Goal: Task Accomplishment & Management: Manage account settings

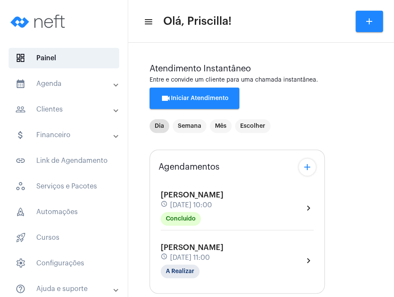
click at [85, 91] on mat-expansion-panel-header "calendar_month_outlined Agenda" at bounding box center [66, 83] width 123 height 21
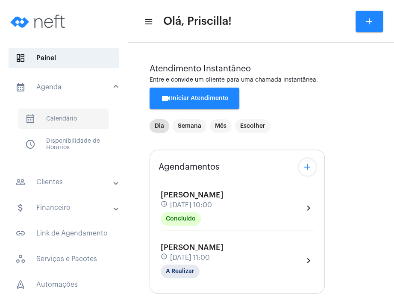
click at [73, 116] on span "calendar_month_outlined Calendário" at bounding box center [63, 119] width 90 height 21
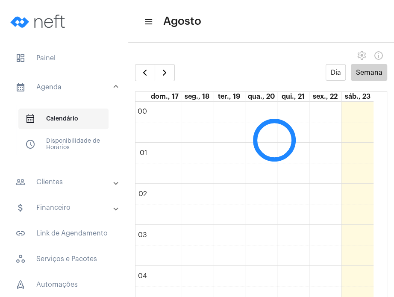
scroll to position [246, 0]
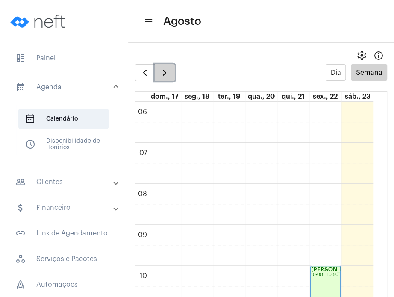
click at [168, 71] on span "button" at bounding box center [164, 72] width 10 height 10
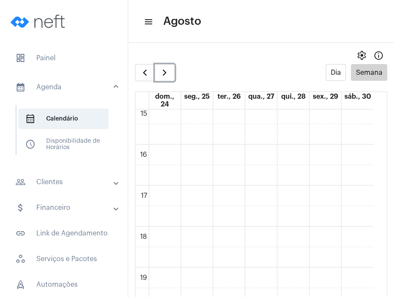
scroll to position [625, 0]
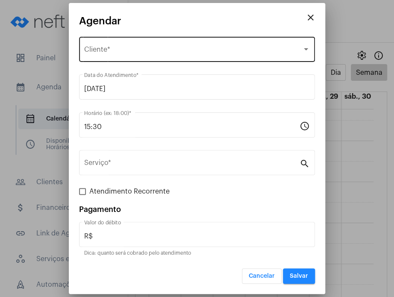
click at [167, 43] on div "Selecione o Cliente Cliente *" at bounding box center [197, 48] width 226 height 27
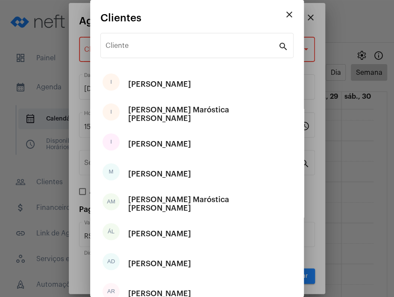
click at [167, 43] on div "Cliente" at bounding box center [192, 44] width 173 height 27
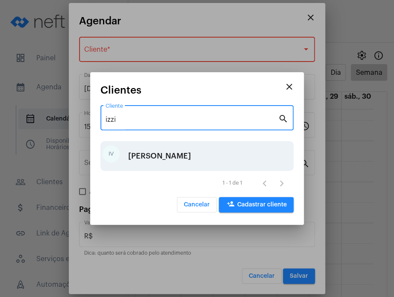
type input "izzi"
click at [166, 161] on div "[PERSON_NAME]" at bounding box center [159, 156] width 63 height 26
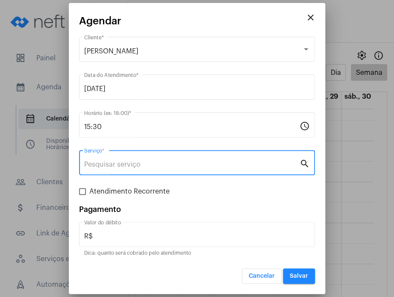
click at [166, 161] on input "Serviço *" at bounding box center [191, 165] width 215 height 8
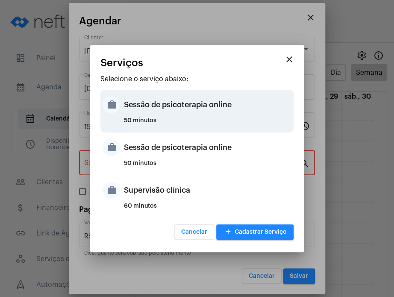
click at [182, 102] on div "Sessão de psicoterapia online" at bounding box center [207, 105] width 167 height 26
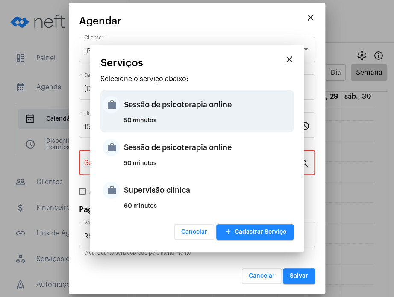
type input "Sessão de psicoterapia online"
type input "R$ 230"
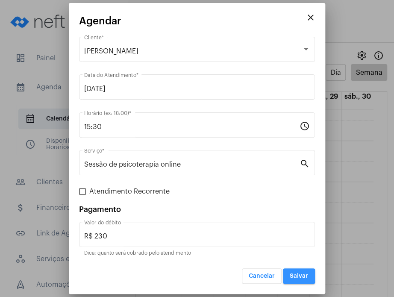
click at [291, 275] on span "Salvar" at bounding box center [299, 276] width 18 height 6
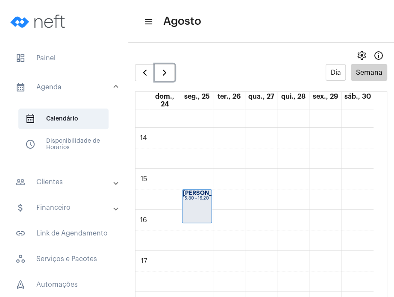
scroll to position [554, 0]
click at [227, 140] on div "00 01 02 03 04 05 06 07 08 09 10 11 12 13 14 15 16 17 18 19 20 21 22 23 Izzi Vi…" at bounding box center [254, 47] width 238 height 984
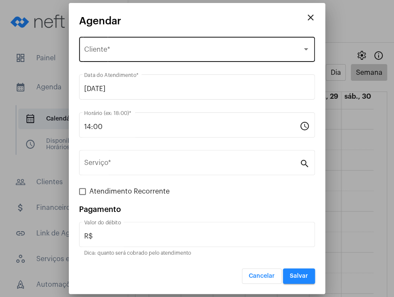
click at [180, 44] on div "Selecione o Cliente Cliente *" at bounding box center [197, 48] width 226 height 27
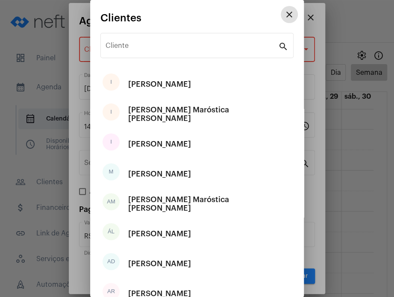
click at [180, 44] on input "Cliente" at bounding box center [192, 48] width 173 height 8
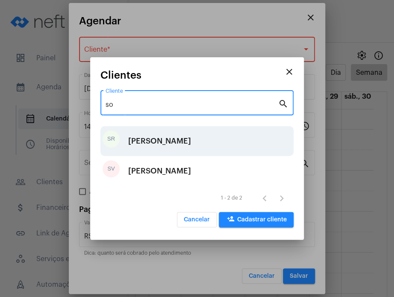
type input "so"
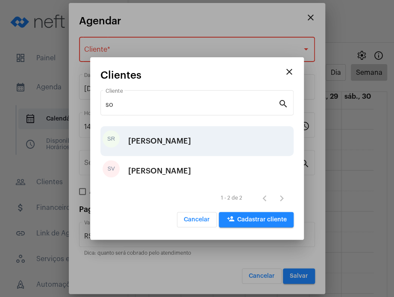
click at [159, 137] on div "[PERSON_NAME]" at bounding box center [159, 141] width 63 height 26
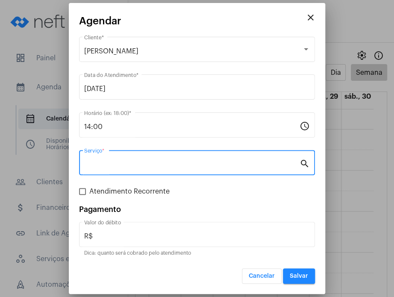
click at [152, 162] on input "Serviço *" at bounding box center [191, 165] width 215 height 8
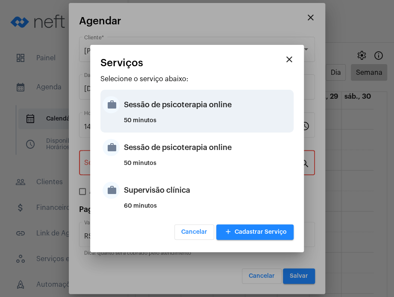
click at [156, 109] on div "Sessão de psicoterapia online" at bounding box center [207, 105] width 167 height 26
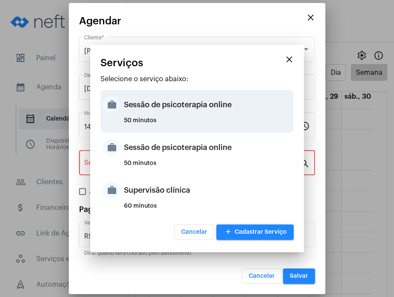
type input "Sessão de psicoterapia online"
type input "R$ 230"
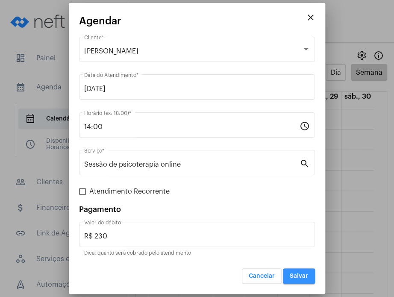
click at [296, 268] on button "Salvar" at bounding box center [299, 275] width 32 height 15
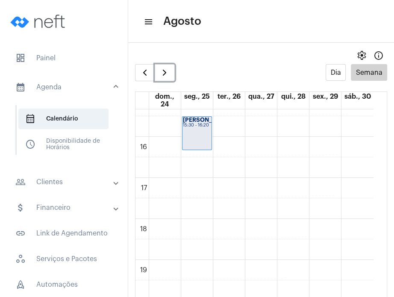
scroll to position [643, 0]
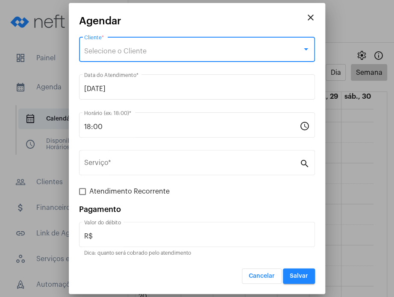
click at [158, 53] on div "Selecione o Cliente" at bounding box center [193, 51] width 218 height 8
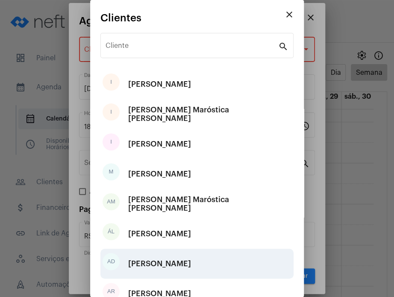
click at [152, 266] on div "[PERSON_NAME]" at bounding box center [159, 264] width 63 height 26
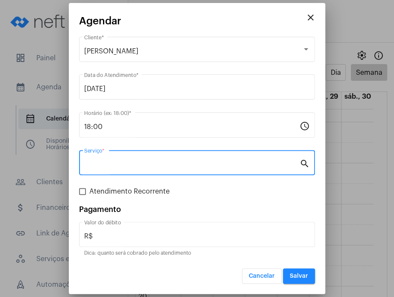
click at [169, 167] on input "Serviço *" at bounding box center [191, 165] width 215 height 8
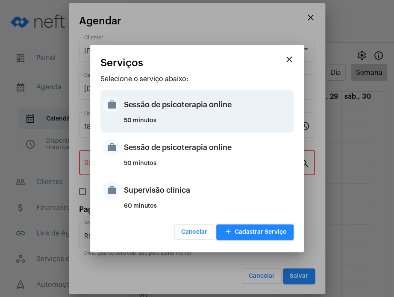
click at [169, 119] on div "50 minutos" at bounding box center [207, 123] width 167 height 13
type input "Sessão de psicoterapia online"
type input "R$ 230"
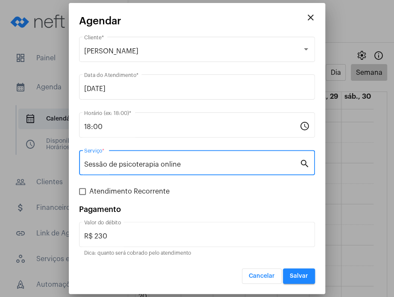
click at [300, 278] on span "Salvar" at bounding box center [299, 276] width 18 height 6
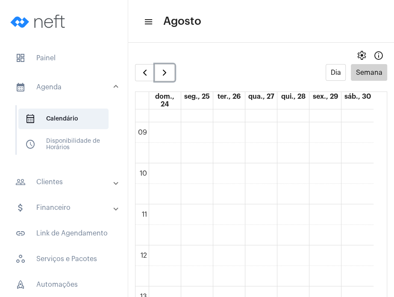
scroll to position [338, 0]
click at [258, 191] on div "00 01 02 03 04 05 06 07 08 09 10 11 12 13 14 15 16 17 18 19 20 21 22 23 Izzi Vi…" at bounding box center [254, 263] width 238 height 984
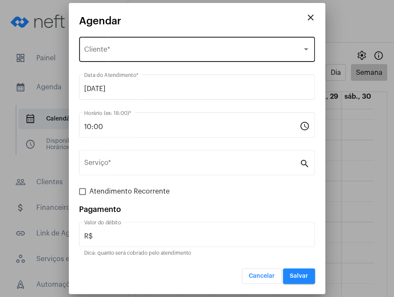
click at [181, 41] on div "Selecione o Cliente Cliente *" at bounding box center [197, 48] width 226 height 27
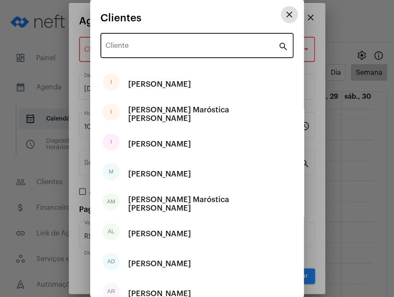
click at [124, 50] on input "Cliente" at bounding box center [192, 48] width 173 height 8
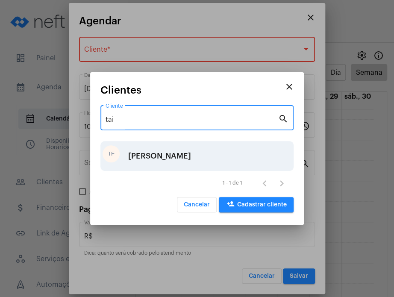
type input "tai"
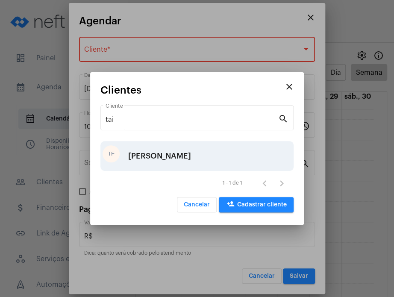
click at [156, 165] on div "[PERSON_NAME]" at bounding box center [159, 156] width 63 height 26
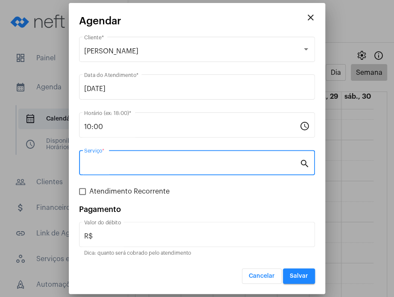
click at [156, 165] on input "Serviço *" at bounding box center [191, 165] width 215 height 8
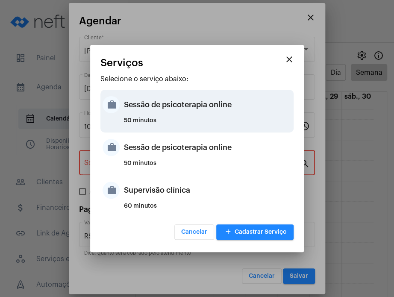
click at [153, 120] on div "50 minutos" at bounding box center [207, 123] width 167 height 13
type input "Sessão de psicoterapia online"
type input "R$ 230"
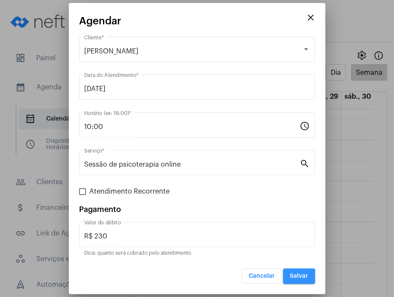
click at [293, 277] on span "Salvar" at bounding box center [299, 276] width 18 height 6
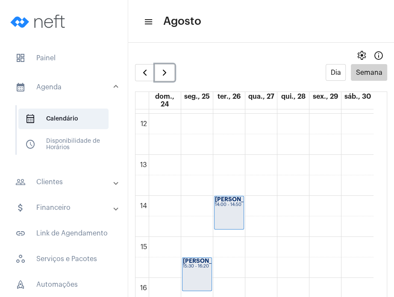
scroll to position [504, 0]
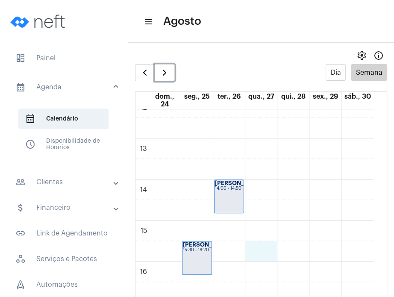
click at [256, 244] on div "00 01 02 03 04 05 06 07 08 09 10 11 12 13 14 15 16 17 18 19 20 21 22 23 Izzi Vi…" at bounding box center [254, 97] width 238 height 984
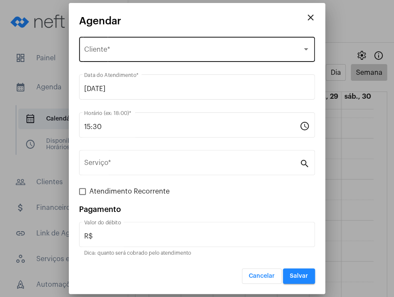
click at [193, 49] on div "Selecione o Cliente" at bounding box center [193, 51] width 218 height 8
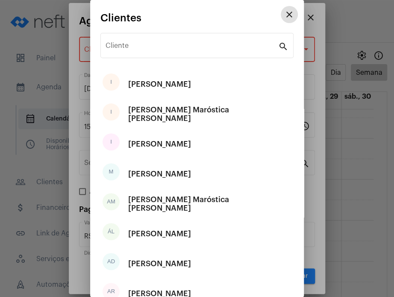
click at [193, 49] on input "Cliente" at bounding box center [192, 48] width 173 height 8
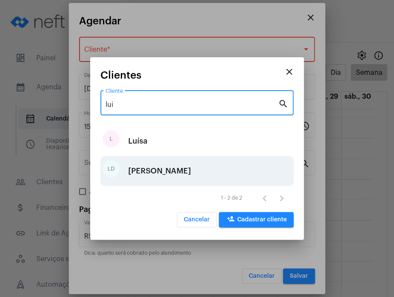
type input "lui"
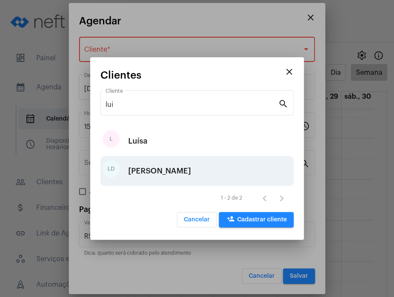
click at [191, 165] on div "[PERSON_NAME]" at bounding box center [159, 171] width 63 height 26
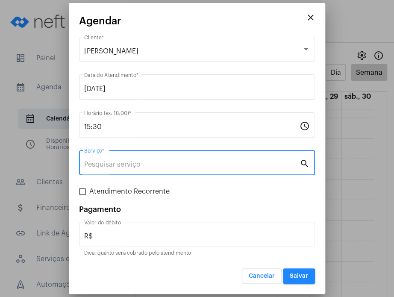
click at [203, 165] on input "Serviço *" at bounding box center [191, 165] width 215 height 8
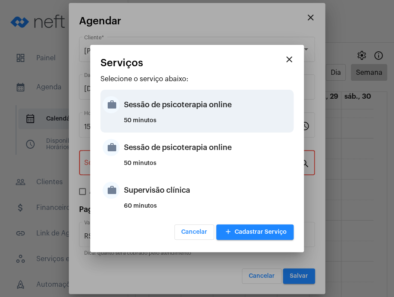
click at [204, 118] on div "50 minutos" at bounding box center [207, 123] width 167 height 13
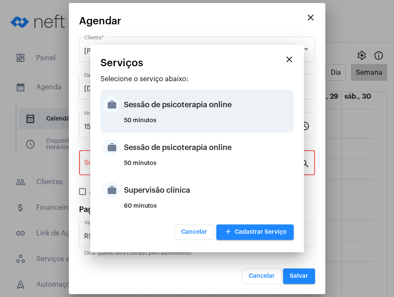
type input "Sessão de psicoterapia online"
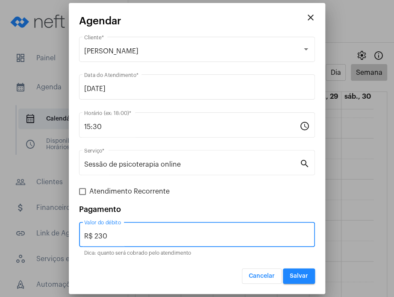
click at [240, 236] on input "R$ 230" at bounding box center [197, 236] width 226 height 8
type input "R$ 250"
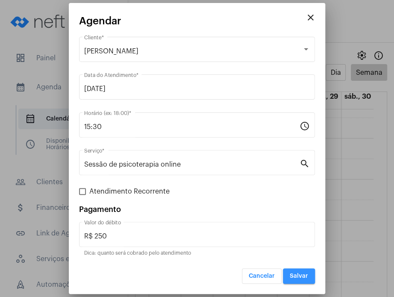
click at [305, 270] on button "Salvar" at bounding box center [299, 275] width 32 height 15
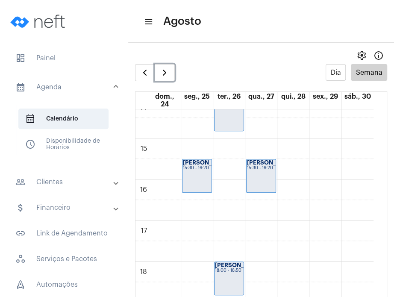
scroll to position [625, 0]
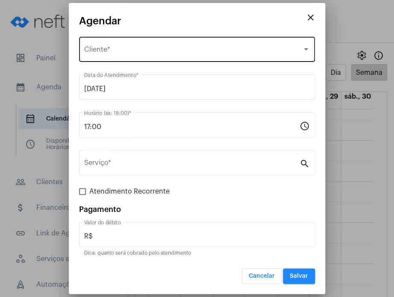
click at [170, 52] on div "Selecione o Cliente" at bounding box center [193, 51] width 218 height 8
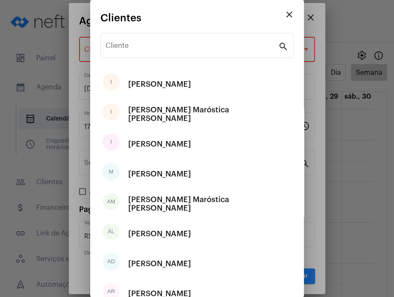
click at [170, 52] on div "Cliente" at bounding box center [192, 44] width 173 height 27
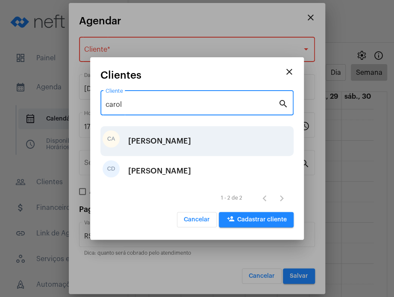
type input "carol"
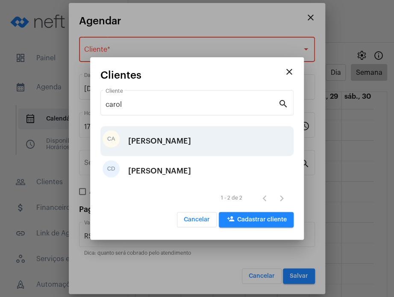
click at [195, 147] on div "CA [PERSON_NAME]" at bounding box center [196, 141] width 193 height 30
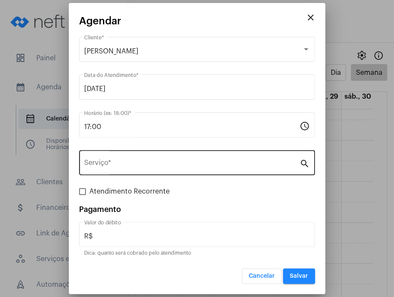
click at [182, 159] on div "Serviço *" at bounding box center [191, 161] width 215 height 27
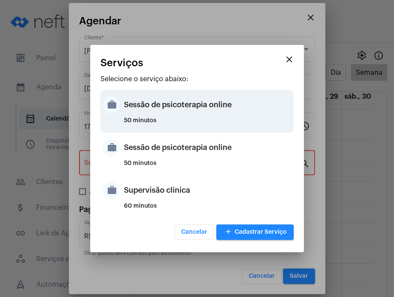
click at [183, 122] on div "50 minutos" at bounding box center [207, 123] width 167 height 13
type input "Sessão de psicoterapia online"
type input "R$ 230"
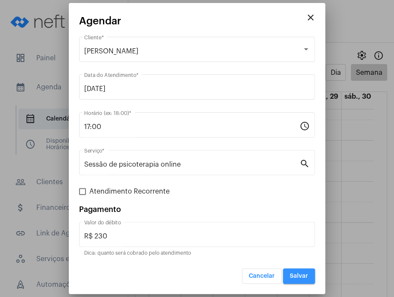
click at [300, 270] on button "Salvar" at bounding box center [299, 275] width 32 height 15
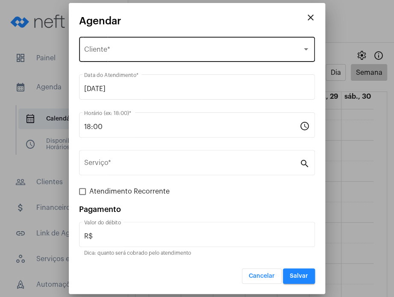
click at [147, 45] on div "Selecione o Cliente Cliente *" at bounding box center [197, 48] width 226 height 27
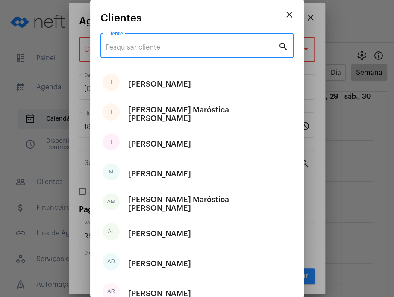
click at [147, 45] on input "Cliente" at bounding box center [192, 48] width 173 height 8
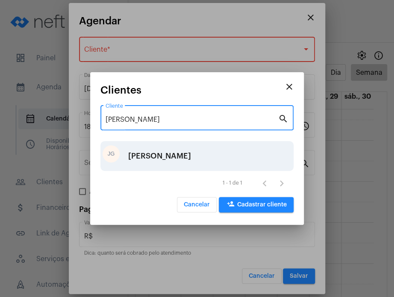
type input "[PERSON_NAME]"
click at [165, 155] on div "[PERSON_NAME]" at bounding box center [159, 156] width 63 height 26
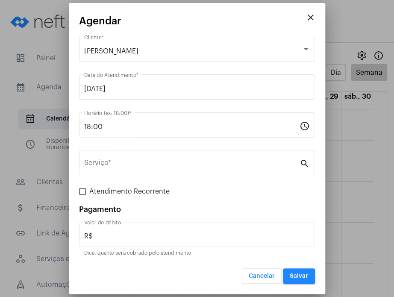
click at [165, 155] on div "Serviço *" at bounding box center [191, 161] width 215 height 27
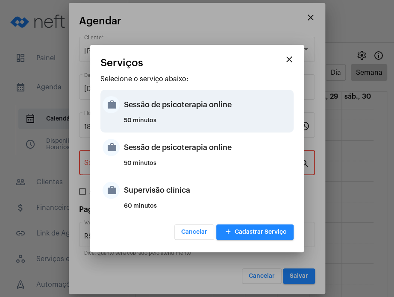
click at [169, 111] on div "Sessão de psicoterapia online" at bounding box center [207, 105] width 167 height 26
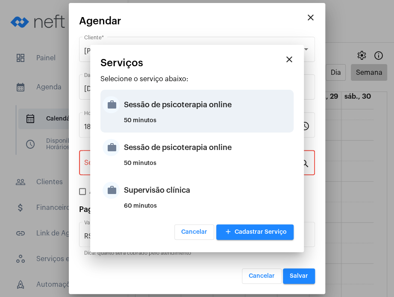
type input "Sessão de psicoterapia online"
type input "R$ 230"
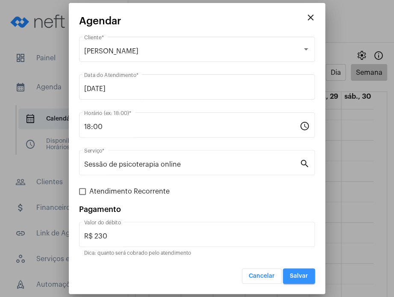
click at [296, 278] on span "Salvar" at bounding box center [299, 276] width 18 height 6
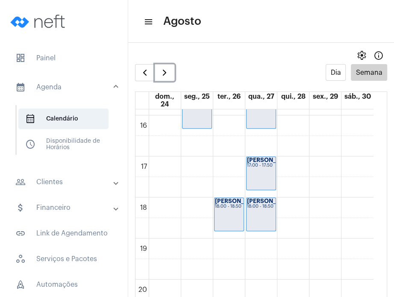
scroll to position [654, 0]
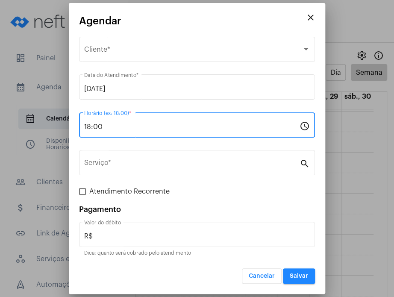
click at [191, 124] on input "18:00" at bounding box center [191, 127] width 215 height 8
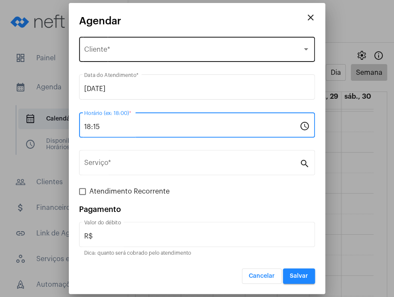
type input "18:15"
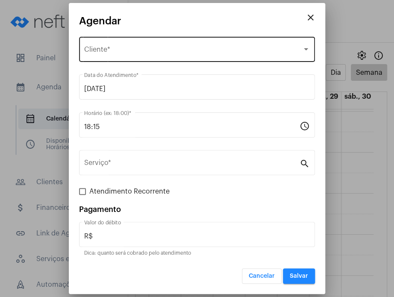
click at [157, 39] on div "Selecione o Cliente Cliente *" at bounding box center [197, 48] width 226 height 27
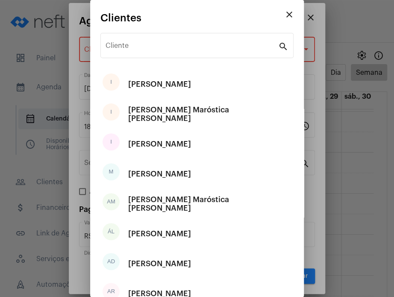
click at [157, 39] on div "Cliente" at bounding box center [192, 44] width 173 height 27
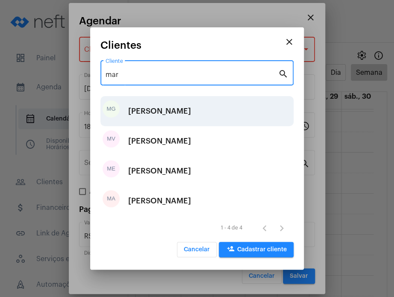
type input "mar"
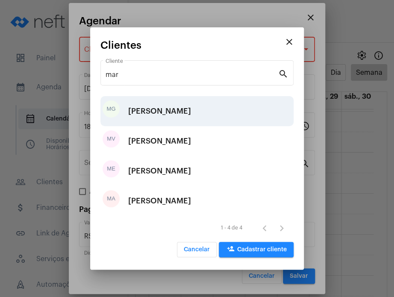
click at [167, 116] on div "[PERSON_NAME]" at bounding box center [159, 111] width 63 height 26
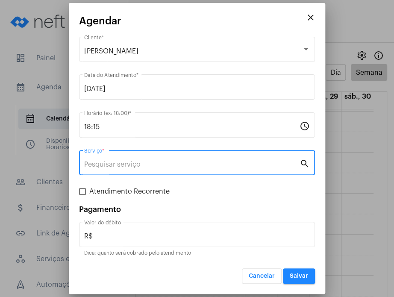
click at [165, 161] on input "Serviço *" at bounding box center [191, 165] width 215 height 8
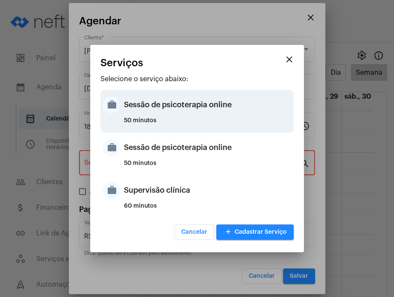
click at [167, 114] on div "Sessão de psicoterapia online" at bounding box center [207, 105] width 167 height 26
type input "Sessão de psicoterapia online"
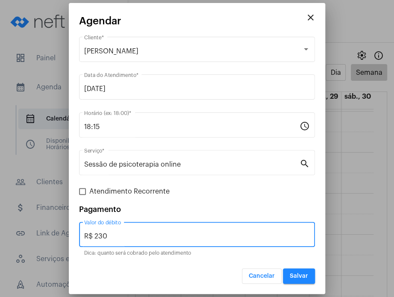
click at [190, 232] on input "R$ 230" at bounding box center [197, 236] width 226 height 8
type input "R$ 250"
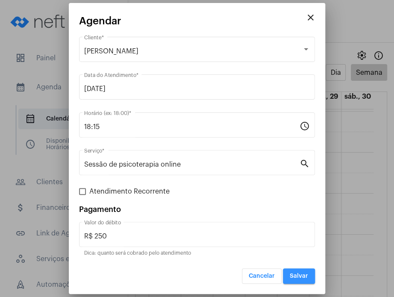
click at [308, 271] on button "Salvar" at bounding box center [299, 275] width 32 height 15
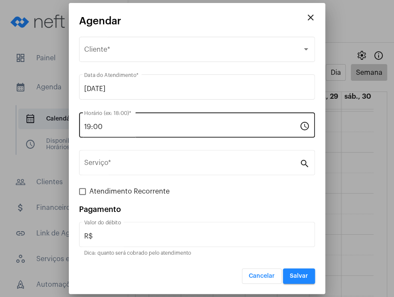
click at [142, 122] on div "19:00 Horário (ex: 18:00) *" at bounding box center [191, 124] width 215 height 27
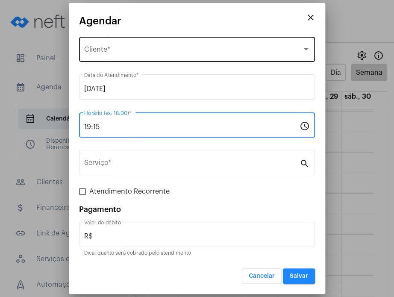
type input "19:15"
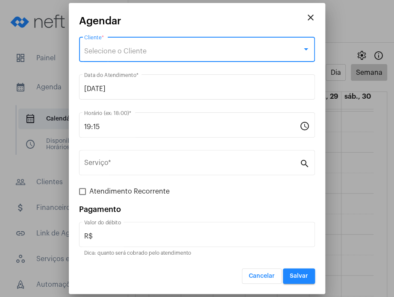
click at [135, 53] on span "Selecione o Cliente" at bounding box center [115, 51] width 62 height 7
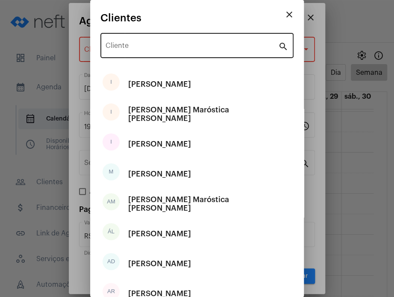
click at [129, 42] on div "Cliente" at bounding box center [192, 44] width 173 height 27
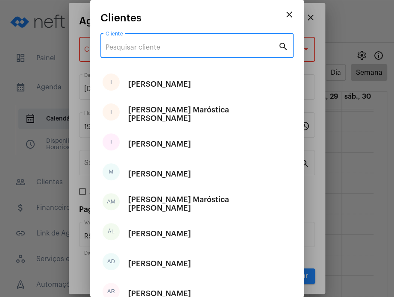
click at [129, 49] on input "Cliente" at bounding box center [192, 48] width 173 height 8
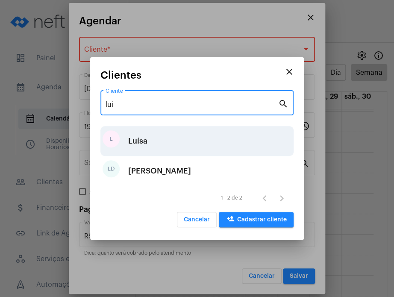
type input "lui"
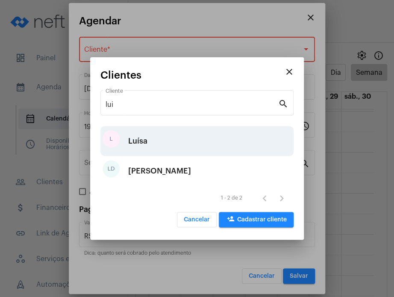
click at [139, 147] on div "Luísa" at bounding box center [137, 141] width 19 height 26
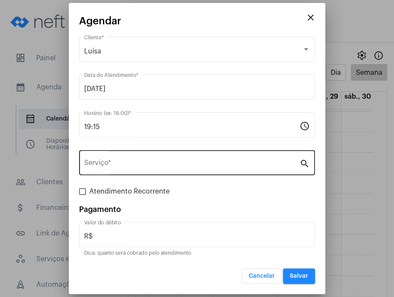
click at [138, 158] on div "Serviço *" at bounding box center [191, 161] width 215 height 27
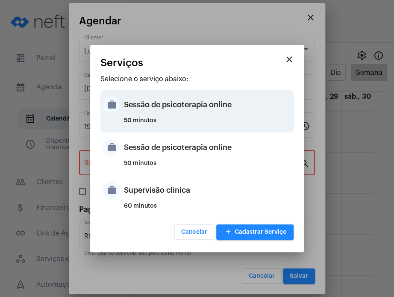
click at [150, 98] on div "Sessão de psicoterapia online" at bounding box center [207, 105] width 167 height 26
type input "Sessão de psicoterapia online"
type input "R$ 230"
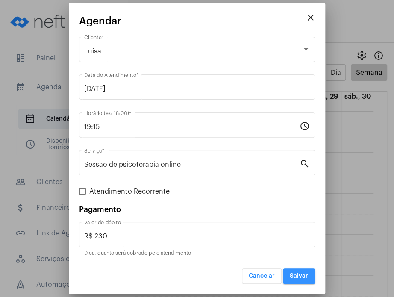
click at [297, 273] on span "Salvar" at bounding box center [299, 276] width 18 height 6
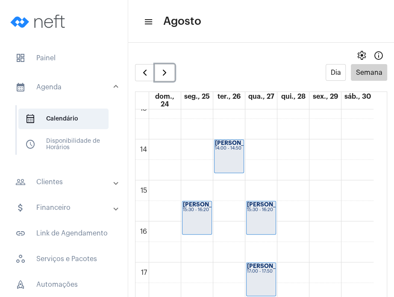
scroll to position [496, 0]
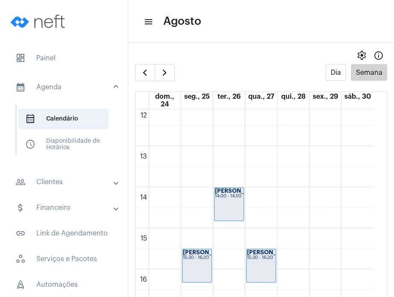
click at [52, 188] on mat-expansion-panel-header "people_outline Clientes" at bounding box center [66, 182] width 123 height 21
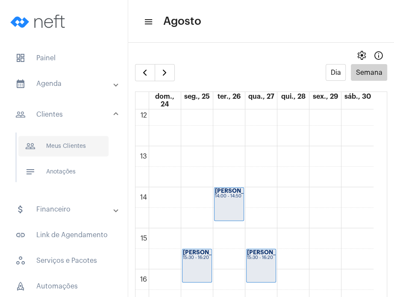
click at [64, 150] on span "people_outline Meus Clientes" at bounding box center [63, 146] width 90 height 21
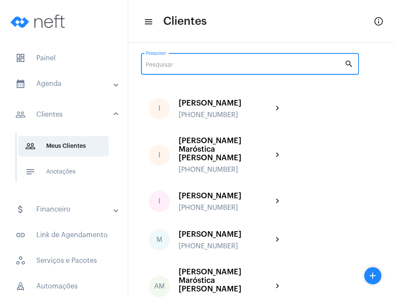
click at [194, 66] on input "Pesquisar" at bounding box center [245, 65] width 199 height 7
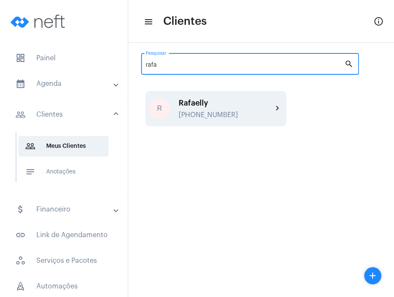
type input "rafa"
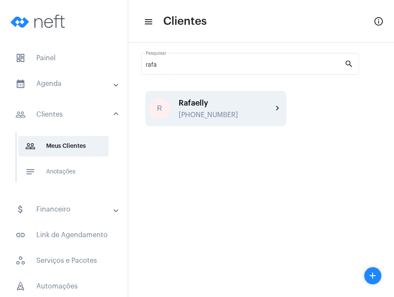
click at [258, 102] on div "Rafaelly" at bounding box center [226, 103] width 94 height 9
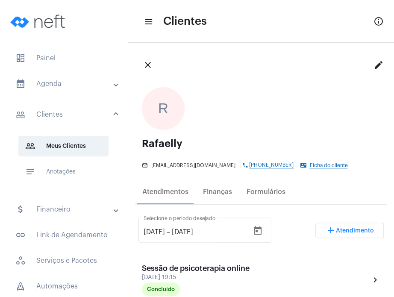
click at [226, 194] on mat-tooltip-component "Enviar whatsapp para cliente" at bounding box center [254, 185] width 116 height 34
click at [208, 194] on mat-tooltip-component "Enviar whatsapp para cliente" at bounding box center [254, 185] width 116 height 34
click at [223, 193] on mat-tooltip-component "Enviar whatsapp para cliente" at bounding box center [254, 185] width 116 height 34
click at [220, 196] on div "Finanças" at bounding box center [217, 192] width 39 height 21
